Goal: Navigation & Orientation: Find specific page/section

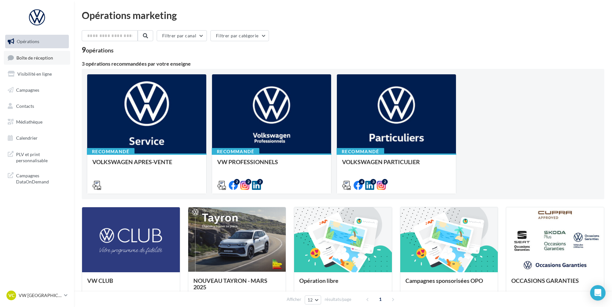
click at [40, 58] on span "Boîte de réception" at bounding box center [34, 57] width 37 height 5
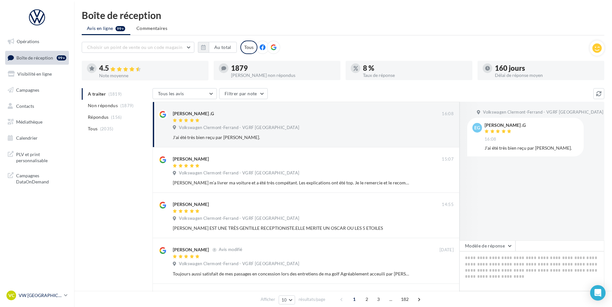
click at [60, 296] on p "VW [GEOGRAPHIC_DATA]" at bounding box center [40, 295] width 43 height 6
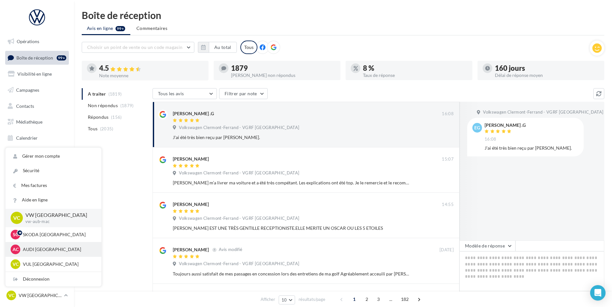
click at [43, 252] on p "AUDI [GEOGRAPHIC_DATA]" at bounding box center [58, 249] width 71 height 6
